Goal: Transaction & Acquisition: Obtain resource

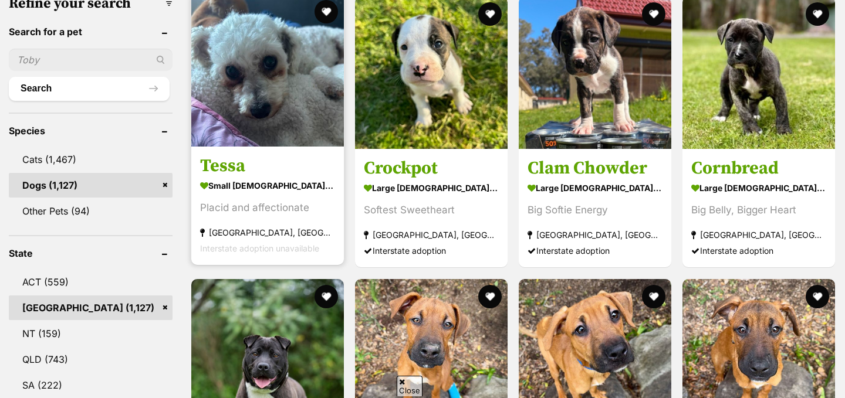
click at [263, 86] on img at bounding box center [267, 70] width 153 height 153
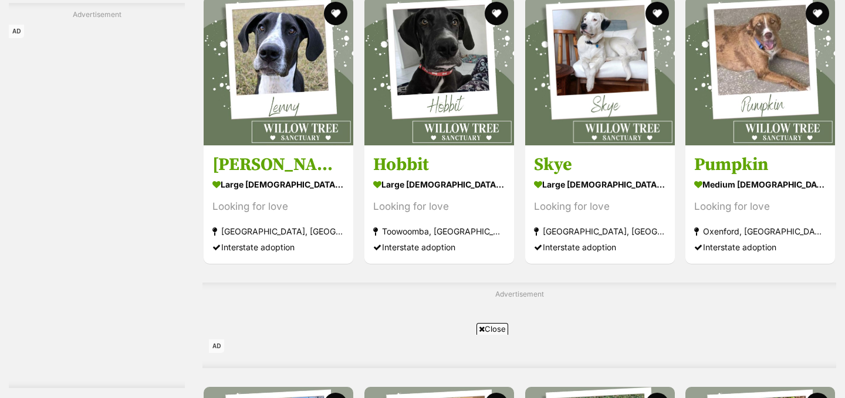
scroll to position [4925, 0]
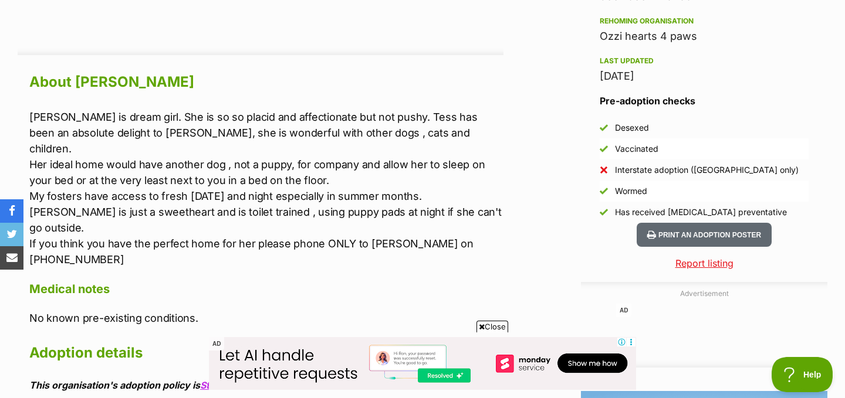
scroll to position [976, 0]
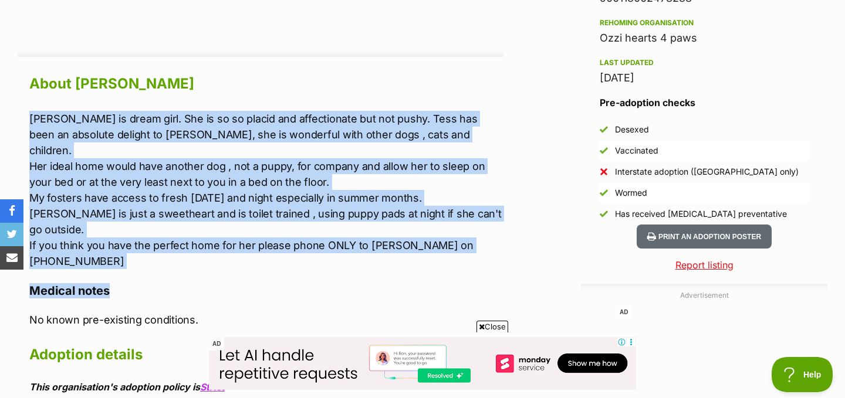
drag, startPoint x: 245, startPoint y: 97, endPoint x: 249, endPoint y: 248, distance: 150.2
click at [249, 283] on h4 "Medical notes" at bounding box center [266, 290] width 474 height 15
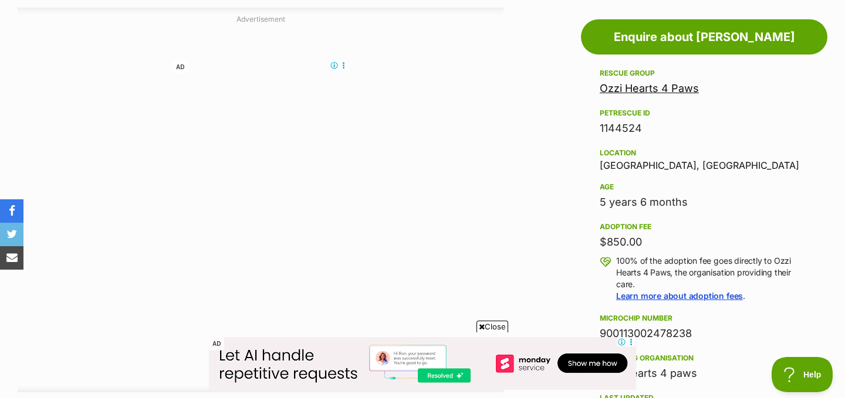
scroll to position [642, 0]
